Goal: Transaction & Acquisition: Book appointment/travel/reservation

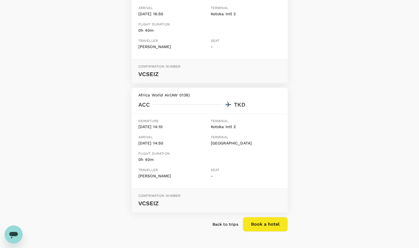
scroll to position [146, 0]
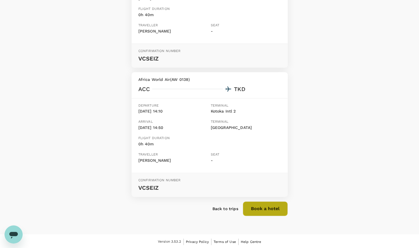
click at [260, 206] on button "Book a hotel" at bounding box center [265, 208] width 45 height 15
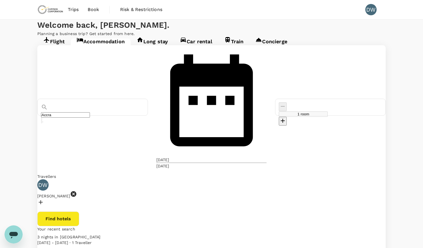
type input "Tema"
click at [90, 112] on input "Tema" at bounding box center [65, 114] width 49 height 5
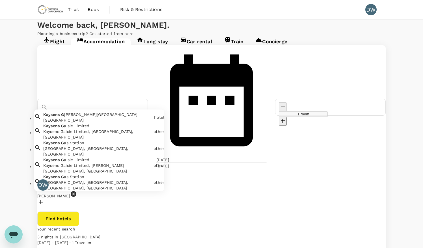
click at [112, 112] on span "[PERSON_NAME][GEOGRAPHIC_DATA]" at bounding box center [101, 114] width 74 height 5
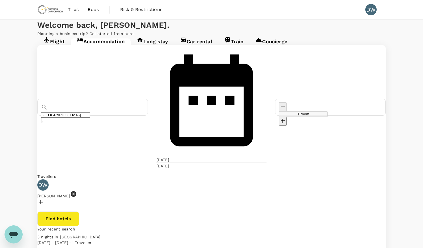
type input "[GEOGRAPHIC_DATA]"
click at [79, 212] on button "Find hotels" at bounding box center [58, 219] width 42 height 15
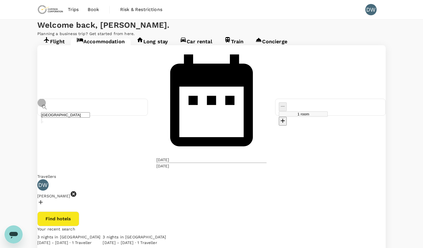
click at [42, 122] on icon "Clear" at bounding box center [42, 122] width 0 height 0
click at [90, 112] on input "text" at bounding box center [65, 114] width 49 height 5
type input "Tema"
click at [79, 212] on button "Find hotels" at bounding box center [58, 219] width 42 height 15
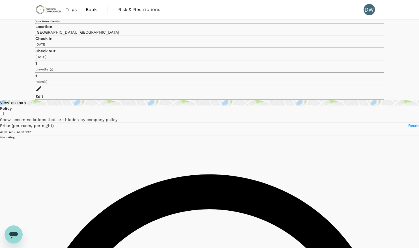
type input "191.03"
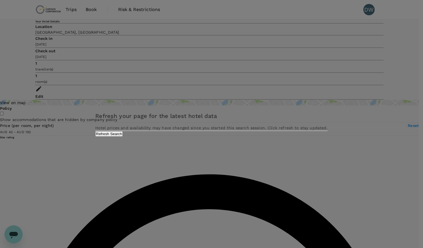
click at [123, 137] on button "Refresh Search" at bounding box center [108, 133] width 27 height 5
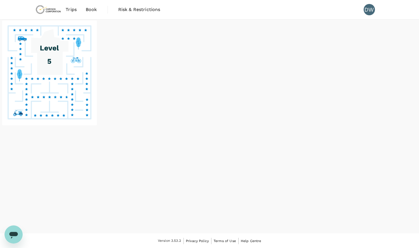
click at [97, 125] on image at bounding box center [49, 72] width 95 height 105
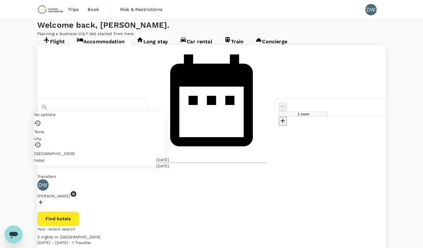
click at [90, 112] on input "Tema" at bounding box center [65, 114] width 49 height 5
type input "[GEOGRAPHIC_DATA]"
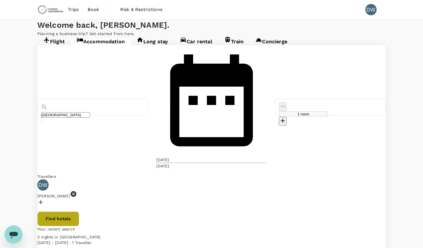
click at [79, 212] on button "Find hotels" at bounding box center [58, 219] width 42 height 15
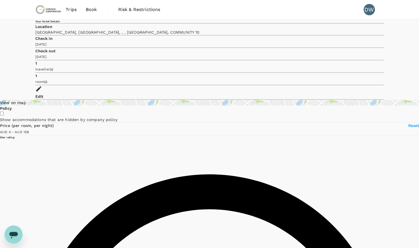
type input "158"
click at [4, 112] on input "checkbox" at bounding box center [2, 114] width 4 height 4
checkbox input "true"
type input "158"
type input "AUD"
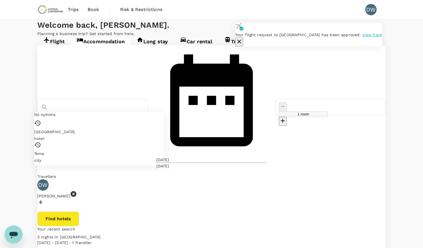
click at [90, 112] on input "[GEOGRAPHIC_DATA]" at bounding box center [65, 114] width 49 height 5
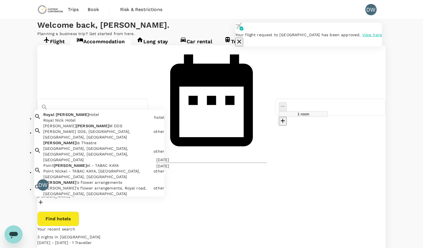
click at [99, 112] on span "Hotel" at bounding box center [94, 114] width 10 height 5
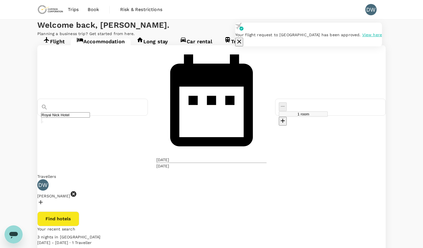
type input "Royal Nick Hotel"
click at [79, 212] on button "Find hotels" at bounding box center [58, 219] width 42 height 15
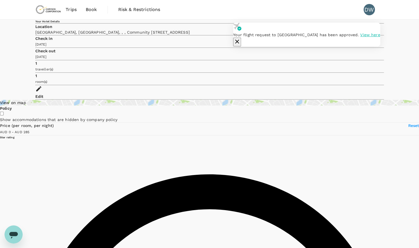
type input "158"
click at [241, 38] on icon "button" at bounding box center [237, 41] width 7 height 7
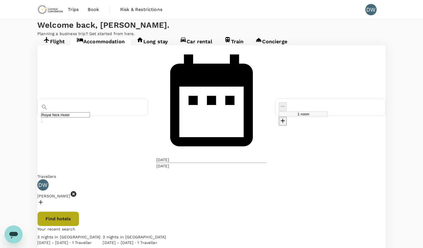
click at [79, 212] on button "Find hotels" at bounding box center [58, 219] width 42 height 15
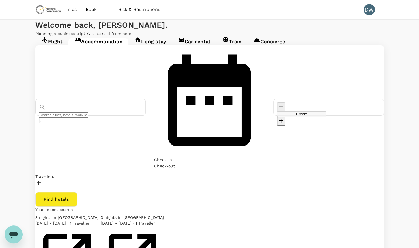
type input "Royal Nick Hotel"
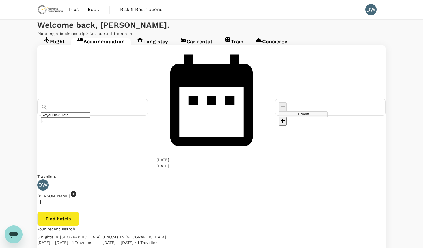
click at [90, 112] on input "Royal Nick Hotel" at bounding box center [65, 114] width 49 height 5
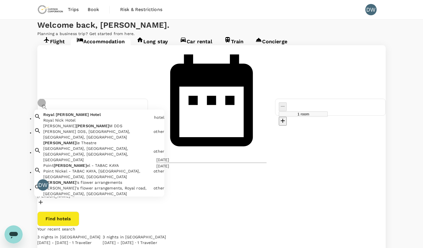
click at [42, 122] on icon "Clear" at bounding box center [42, 122] width 0 height 0
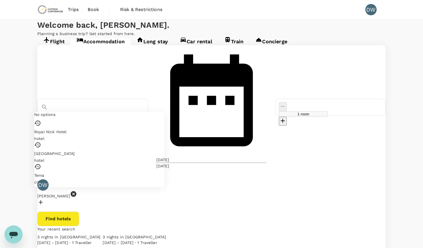
type input "[GEOGRAPHIC_DATA]"
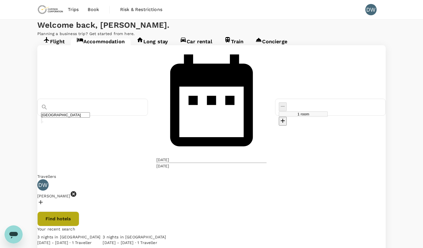
click at [79, 212] on button "Find hotels" at bounding box center [58, 219] width 42 height 15
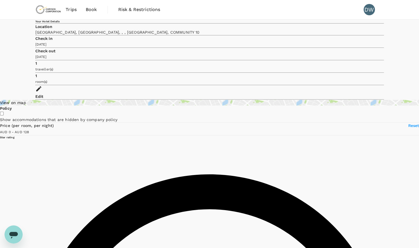
type input "128"
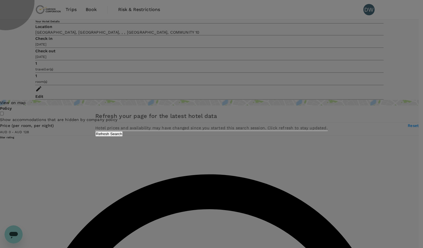
click at [123, 137] on button "Refresh Search" at bounding box center [108, 133] width 27 height 5
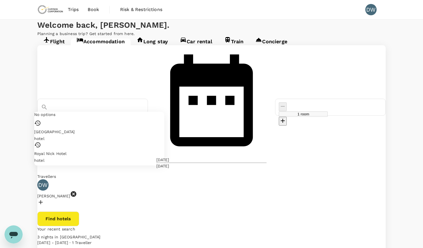
click at [90, 112] on input "[GEOGRAPHIC_DATA]" at bounding box center [65, 114] width 49 height 5
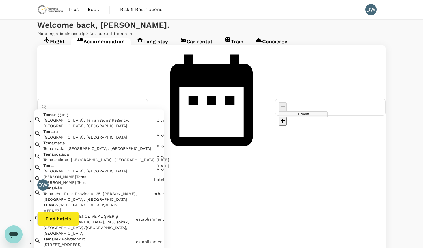
type input "tema"
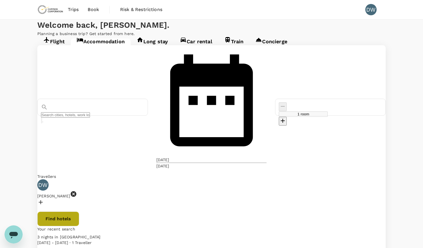
click at [79, 212] on button "Find hotels" at bounding box center [58, 219] width 42 height 15
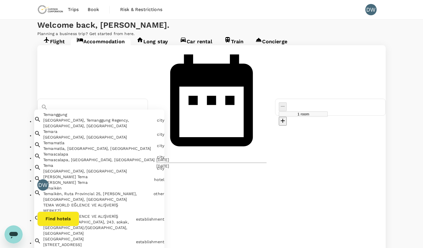
click at [90, 112] on input "text" at bounding box center [65, 114] width 49 height 5
click at [87, 171] on div "Tema Tema, [GEOGRAPHIC_DATA]" at bounding box center [98, 167] width 114 height 14
type input "Tema"
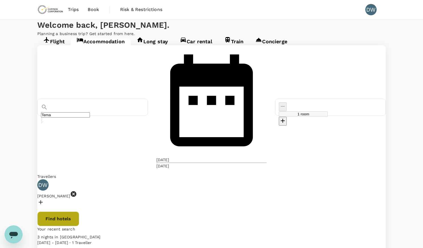
click at [79, 212] on button "Find hotels" at bounding box center [58, 219] width 42 height 15
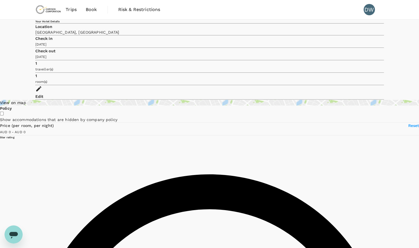
type input "191.03"
type input "AUD"
type input "191.03"
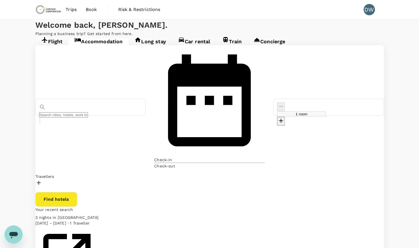
type input "Tema"
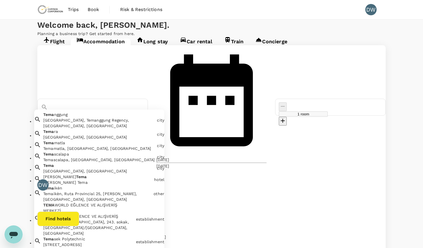
click at [90, 112] on input "Tema" at bounding box center [65, 114] width 49 height 5
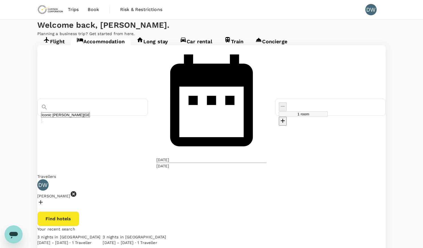
type input "Iconic [PERSON_NAME][GEOGRAPHIC_DATA], [GEOGRAPHIC_DATA], A Tribute Portfolio H…"
click at [79, 212] on button "Find hotels" at bounding box center [58, 219] width 42 height 15
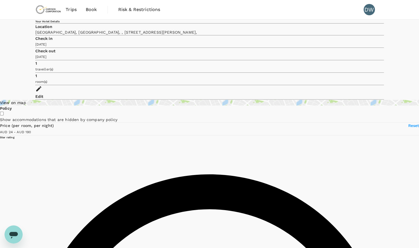
type input "189.9"
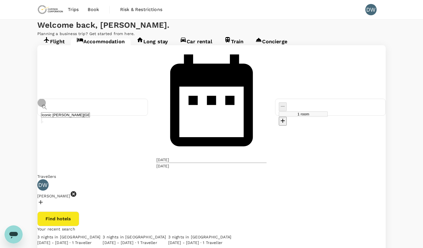
click at [42, 122] on icon "Clear" at bounding box center [42, 122] width 0 height 0
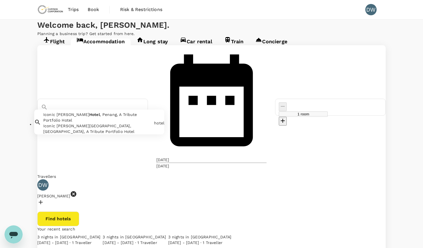
type input "H"
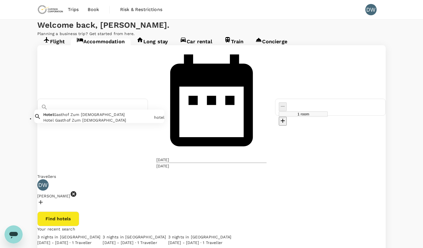
type input "h"
type input "k"
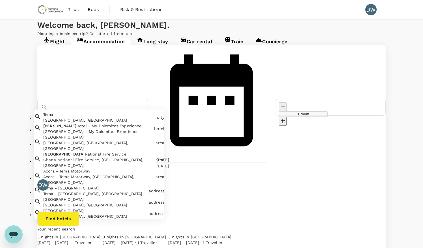
click at [86, 110] on div "Tema Tema, [GEOGRAPHIC_DATA]" at bounding box center [98, 117] width 114 height 14
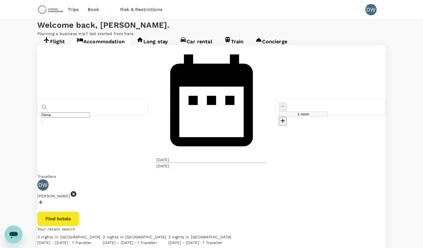
type input "Tema"
click at [79, 212] on button "Find hotels" at bounding box center [58, 219] width 42 height 15
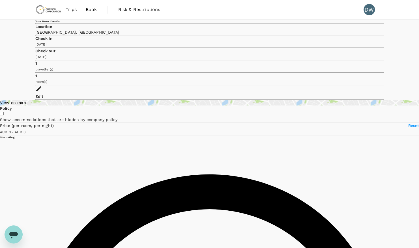
type input "191.03"
type input "AUD"
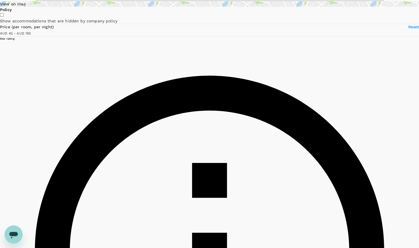
scroll to position [98, 0]
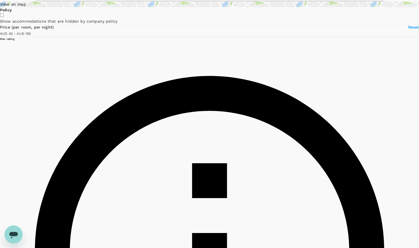
type input "191.03"
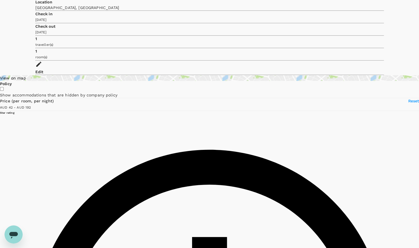
scroll to position [0, 0]
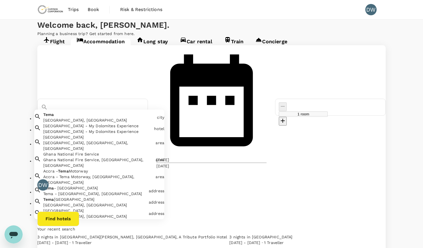
click at [90, 112] on input "Tema" at bounding box center [65, 114] width 49 height 5
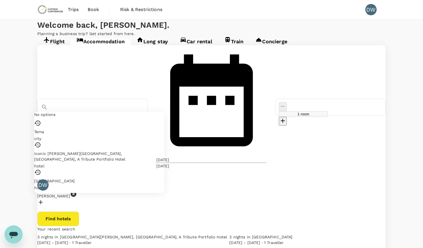
type input "[GEOGRAPHIC_DATA]"
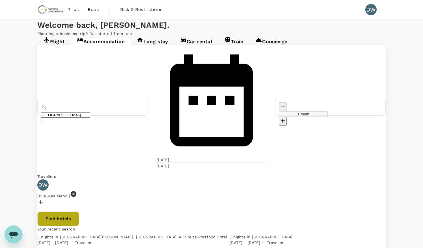
click at [79, 212] on button "Find hotels" at bounding box center [58, 219] width 42 height 15
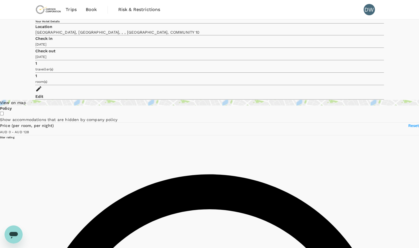
type input "128"
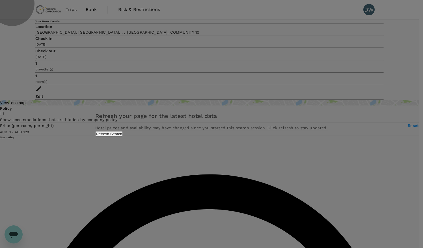
click at [123, 137] on button "Refresh Search" at bounding box center [108, 133] width 27 height 5
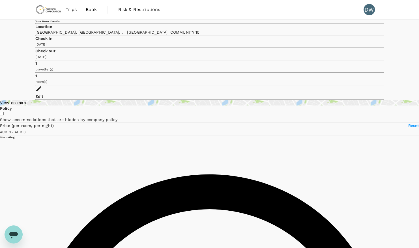
type input "158"
type input "AUD"
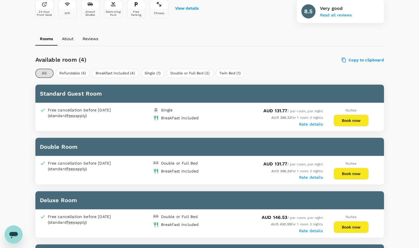
scroll to position [219, 0]
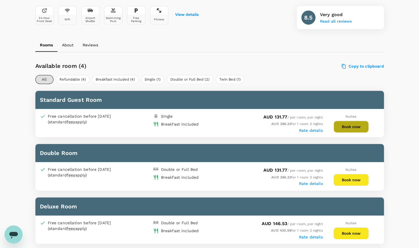
click at [349, 126] on button "Book now" at bounding box center [351, 127] width 35 height 12
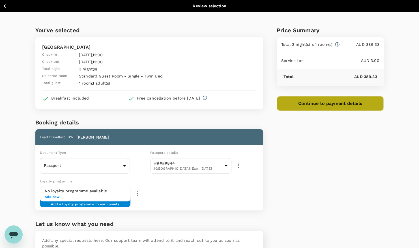
click at [328, 105] on button "Continue to payment details" at bounding box center [330, 103] width 107 height 15
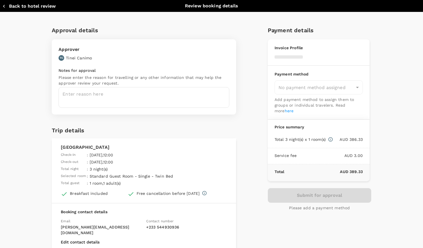
type input "9c4289b1-14a3-4119-8736-521306e5ca8f"
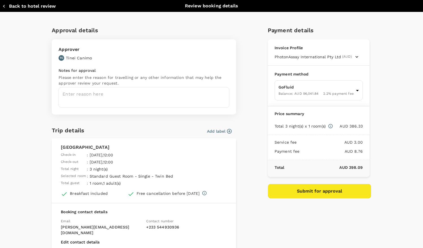
click at [227, 131] on icon "button" at bounding box center [230, 131] width 6 height 6
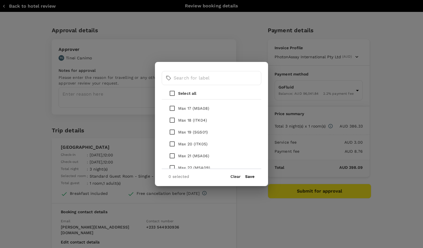
scroll to position [260, 0]
click at [172, 132] on input "checkbox" at bounding box center [172, 133] width 12 height 12
checkbox input "true"
click at [249, 177] on button "Save" at bounding box center [249, 176] width 9 height 5
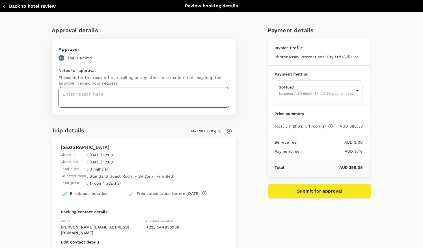
click at [153, 97] on textarea at bounding box center [144, 97] width 171 height 21
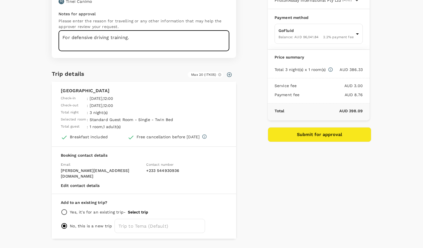
scroll to position [66, 0]
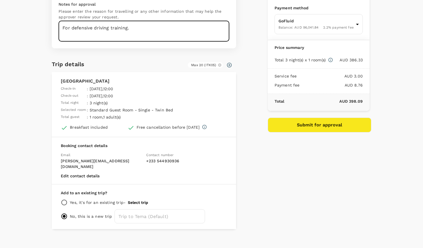
type textarea "For defensive driving training."
click at [64, 199] on input "radio" at bounding box center [64, 202] width 7 height 7
radio input "true"
radio input "false"
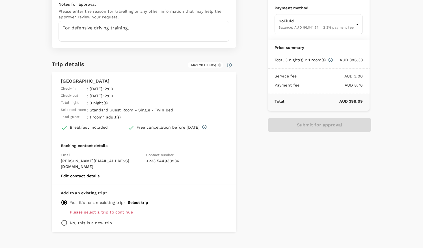
click at [133, 200] on button "Select trip" at bounding box center [138, 202] width 20 height 5
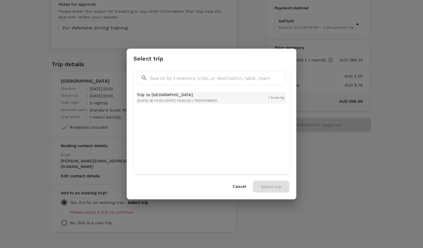
click at [169, 98] on div "Trip to Accra 2025-10-19 16:10:00 - 2025-10-22 14:50:00 | TR2510095501" at bounding box center [177, 98] width 81 height 12
click at [275, 186] on button "Select trip" at bounding box center [271, 187] width 37 height 12
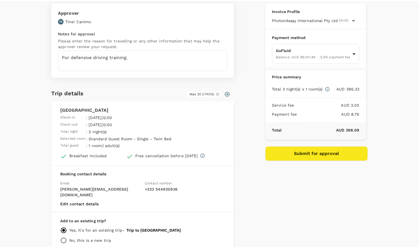
scroll to position [0, 0]
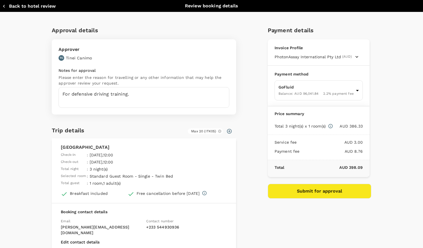
click at [5, 6] on icon "button" at bounding box center [4, 6] width 6 height 6
type input "9c4289b1-14a3-4119-8736-521306e5ca8f"
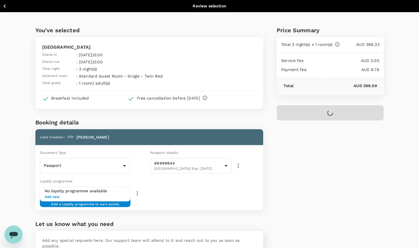
click at [5, 6] on icon "button" at bounding box center [4, 6] width 2 height 4
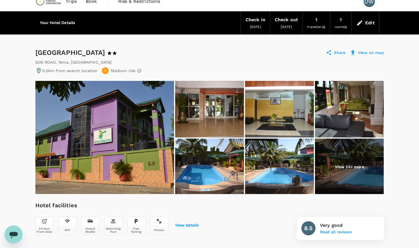
scroll to position [8, 0]
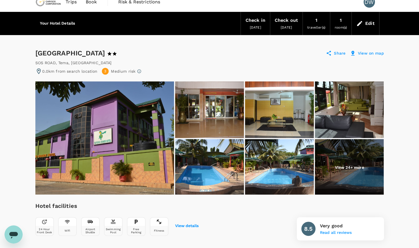
click at [366, 21] on div "Edit" at bounding box center [369, 24] width 9 height 8
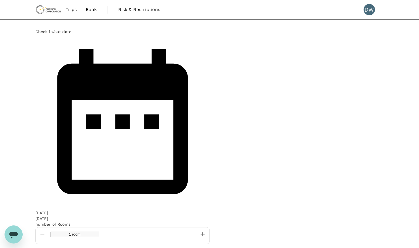
scroll to position [0, 0]
